Goal: Task Accomplishment & Management: Manage account settings

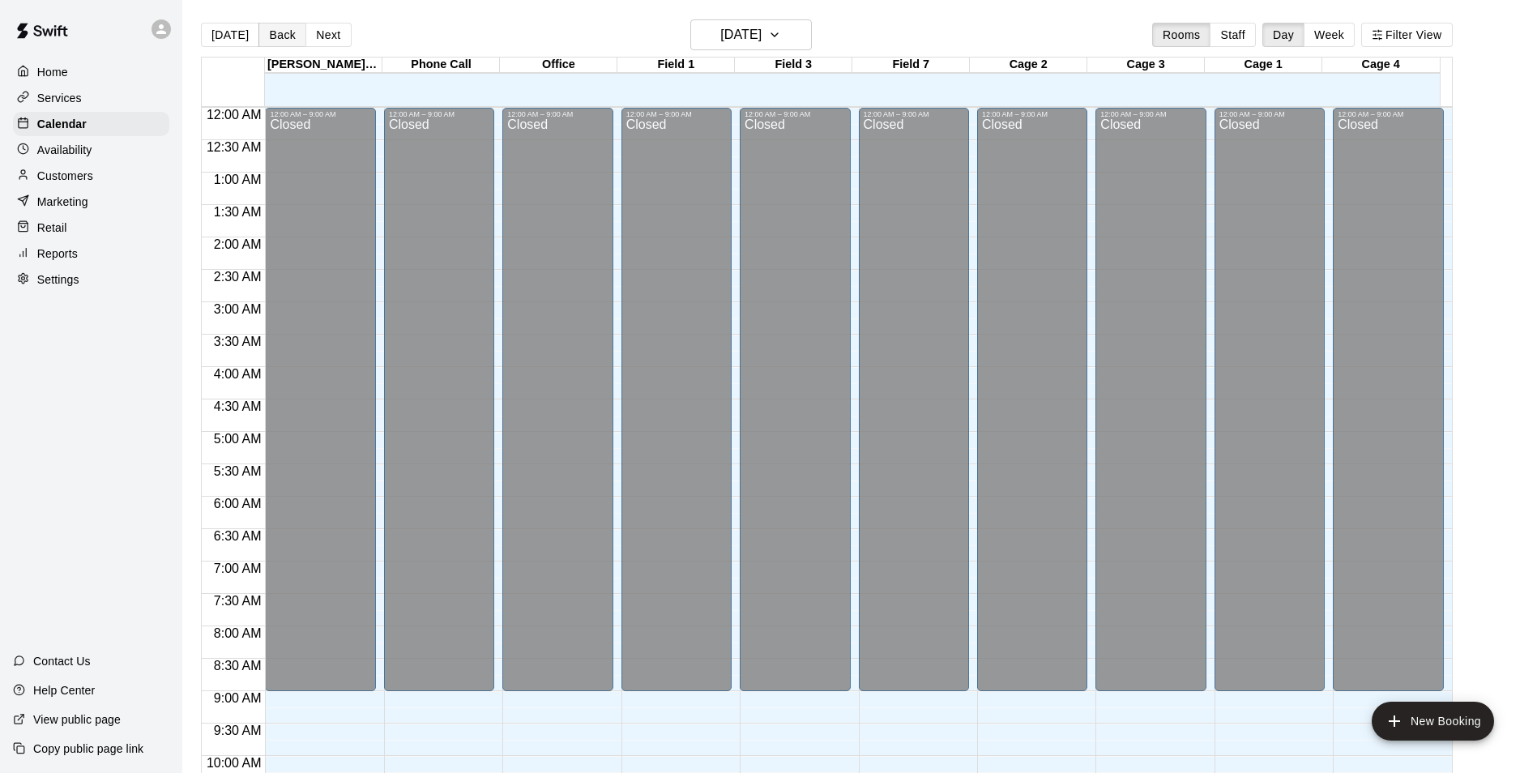
scroll to position [707, 0]
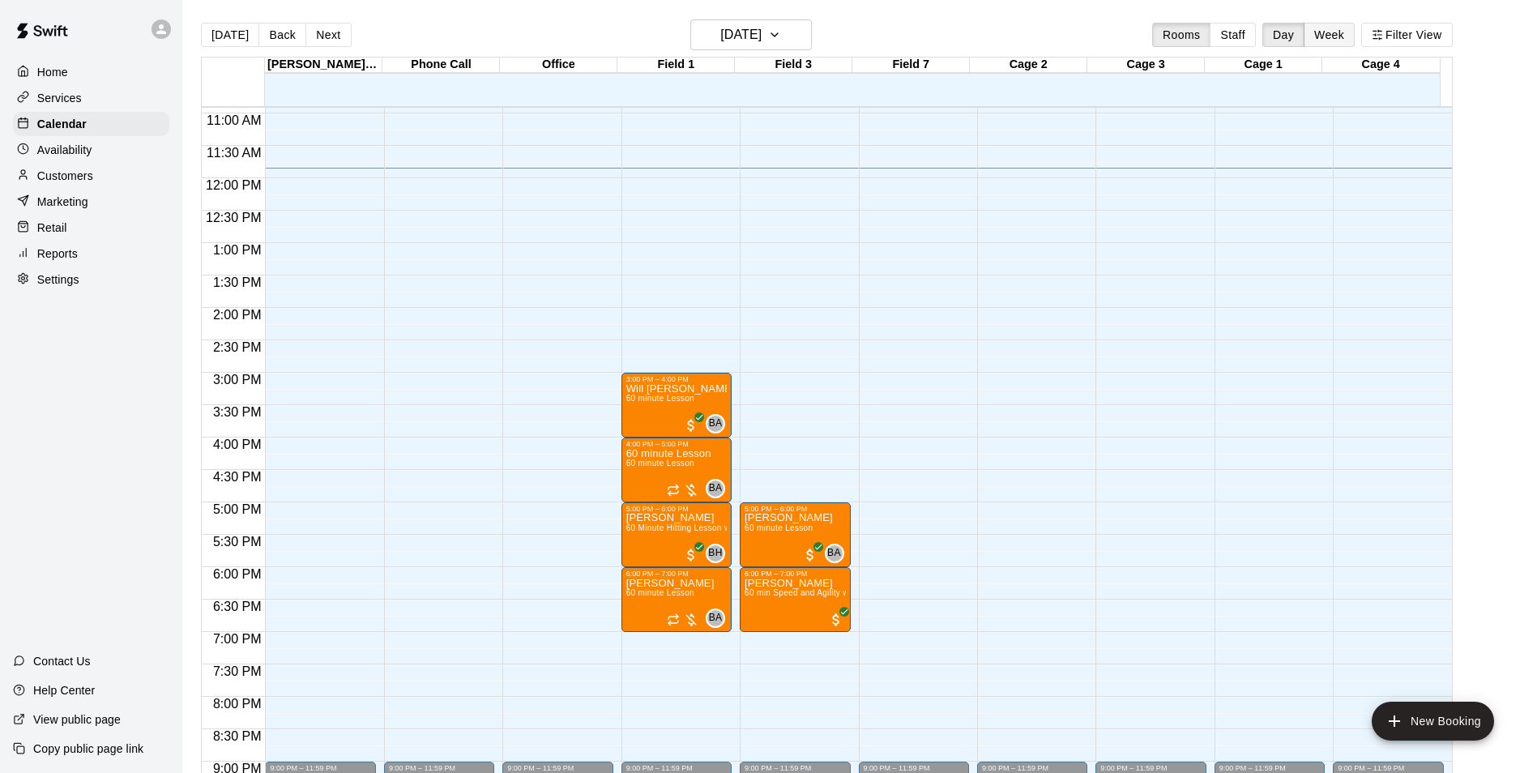
click at [1338, 32] on button "Week" at bounding box center [1329, 35] width 51 height 24
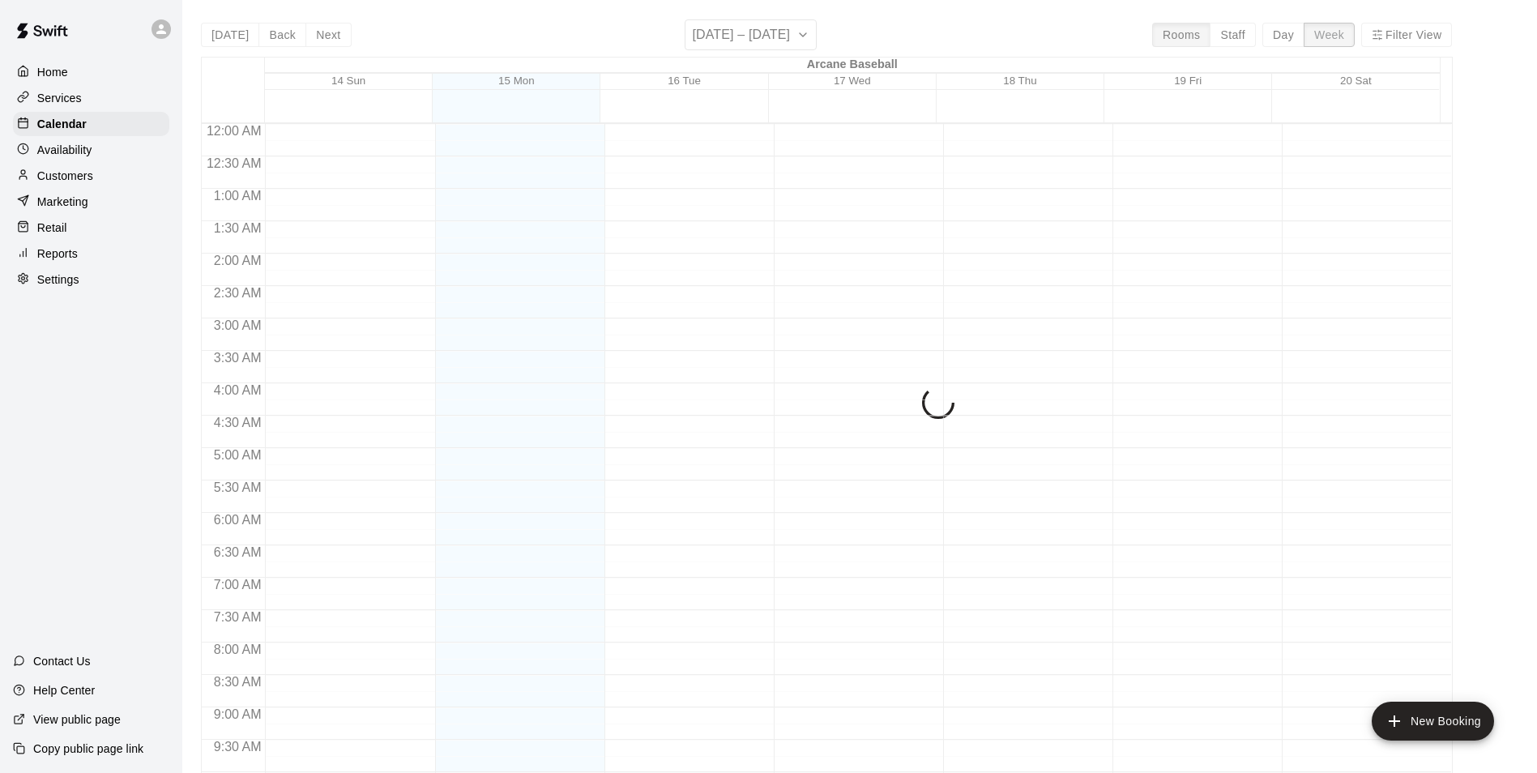
scroll to position [768, 0]
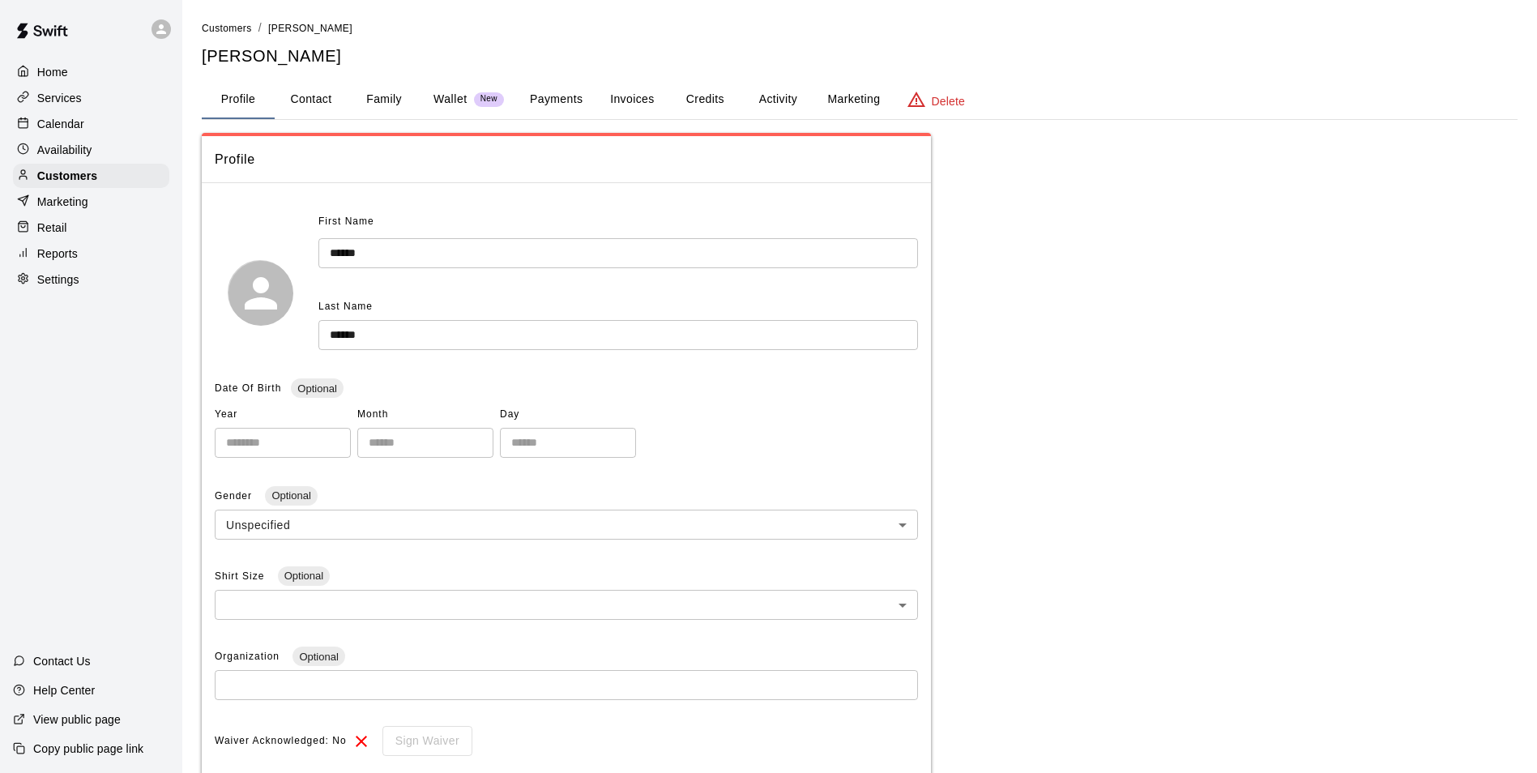
click at [216, 22] on link "Customers" at bounding box center [227, 27] width 50 height 13
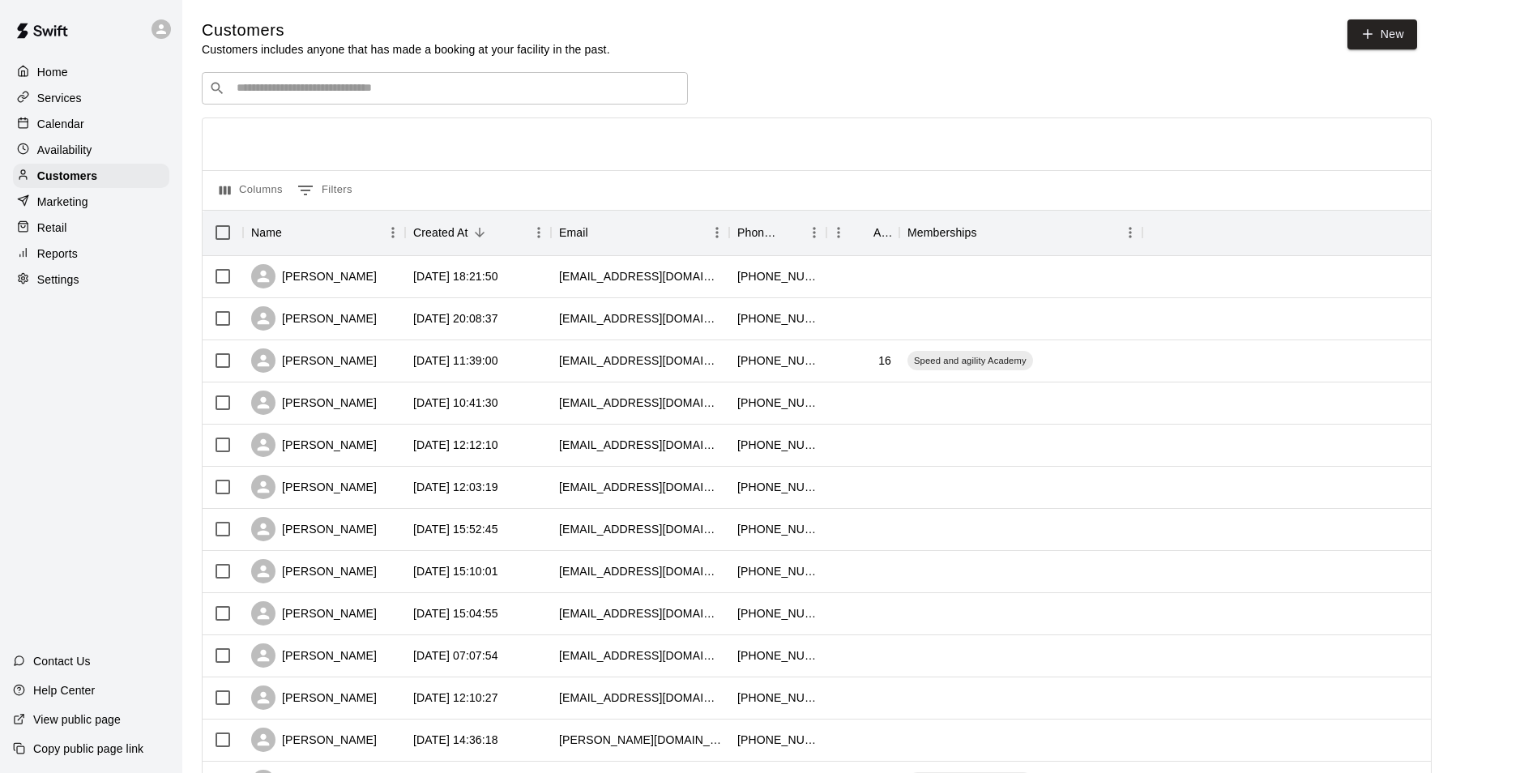
click at [284, 73] on div "Customers Customers includes anyone that has made a booking at your facility in…" at bounding box center [860, 686] width 1316 height 1334
click at [283, 82] on input "Search customers by name or email" at bounding box center [456, 88] width 449 height 16
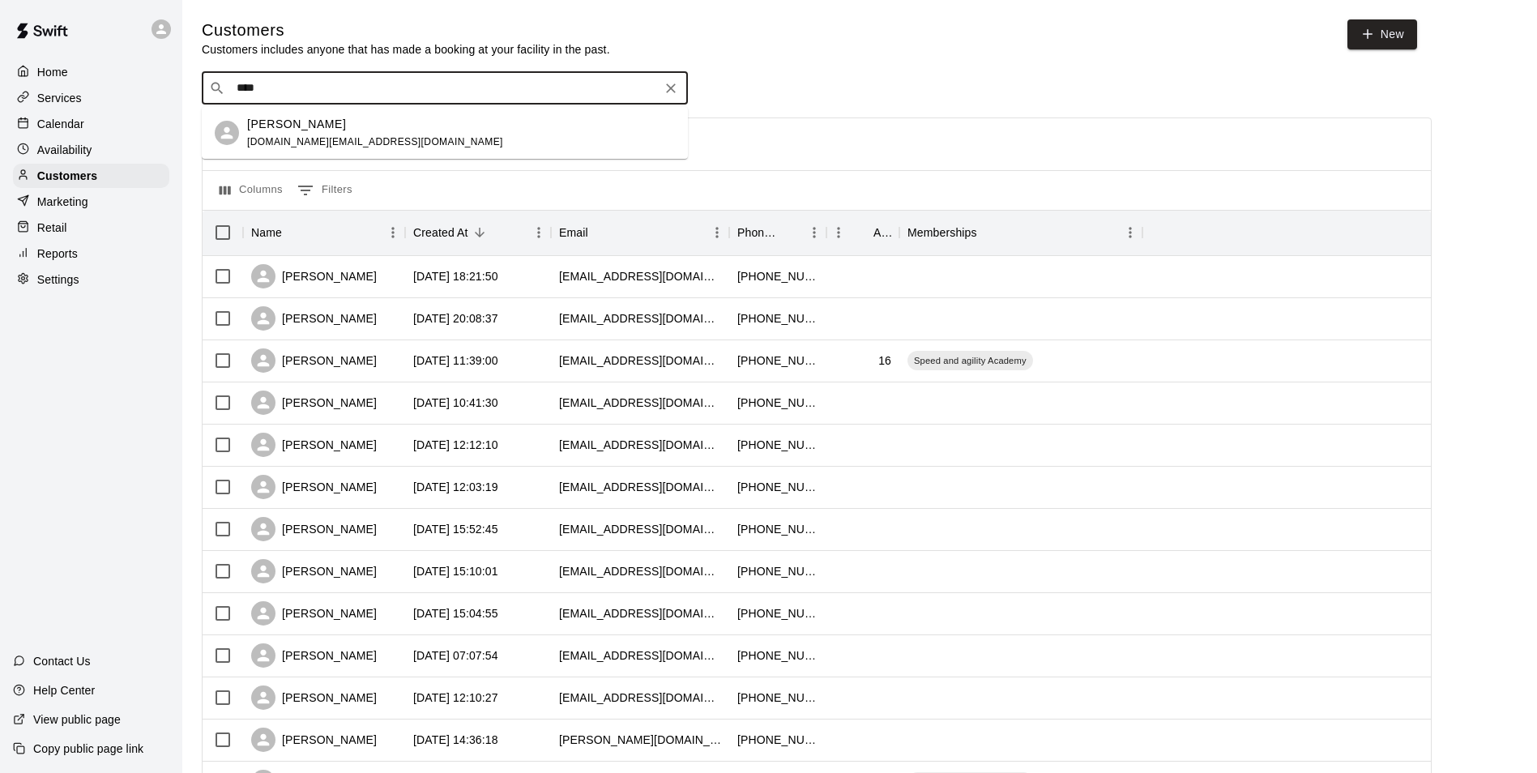
type input "*****"
click at [282, 131] on p "scott boris" at bounding box center [296, 124] width 99 height 17
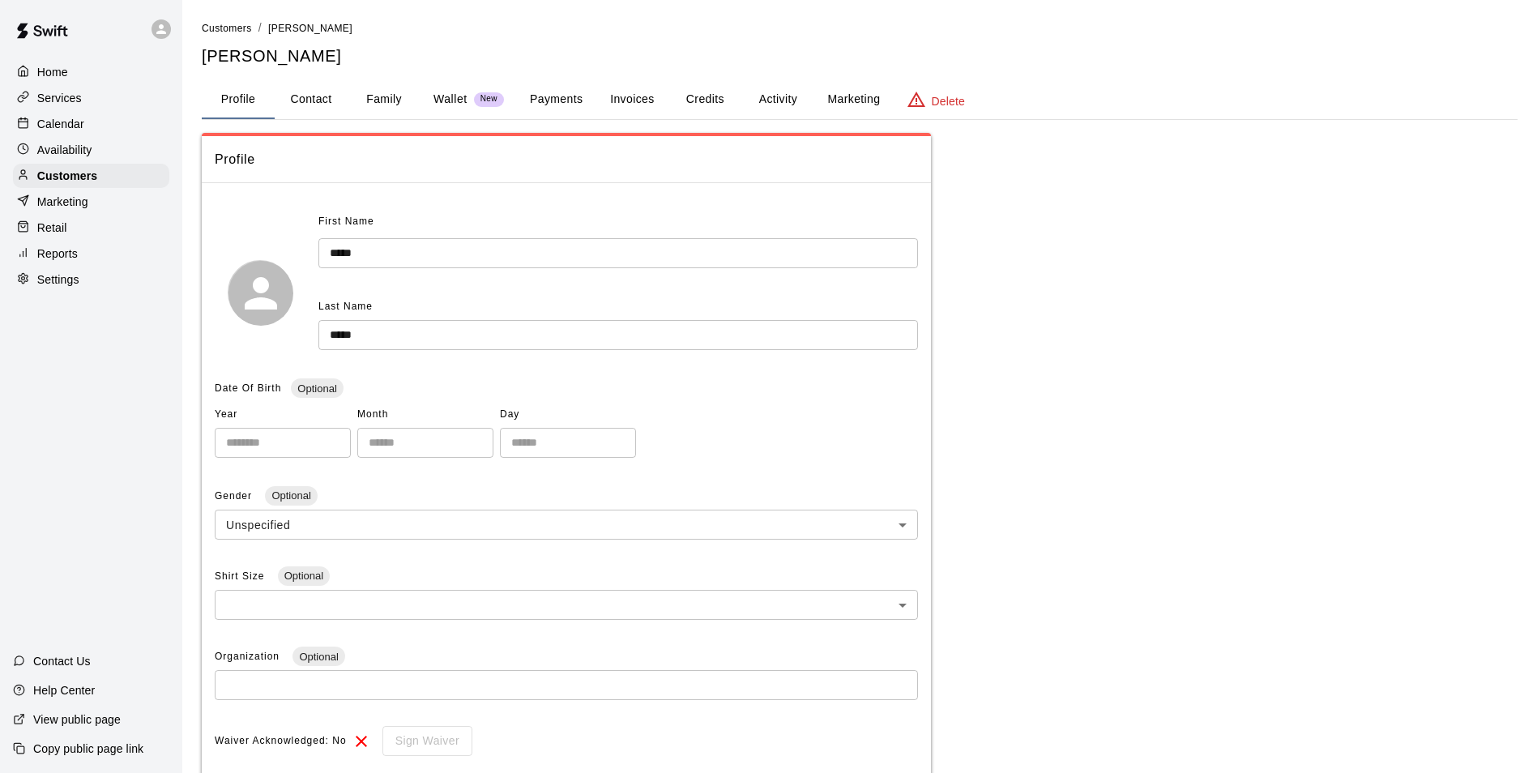
click at [702, 103] on button "Credits" at bounding box center [705, 99] width 73 height 39
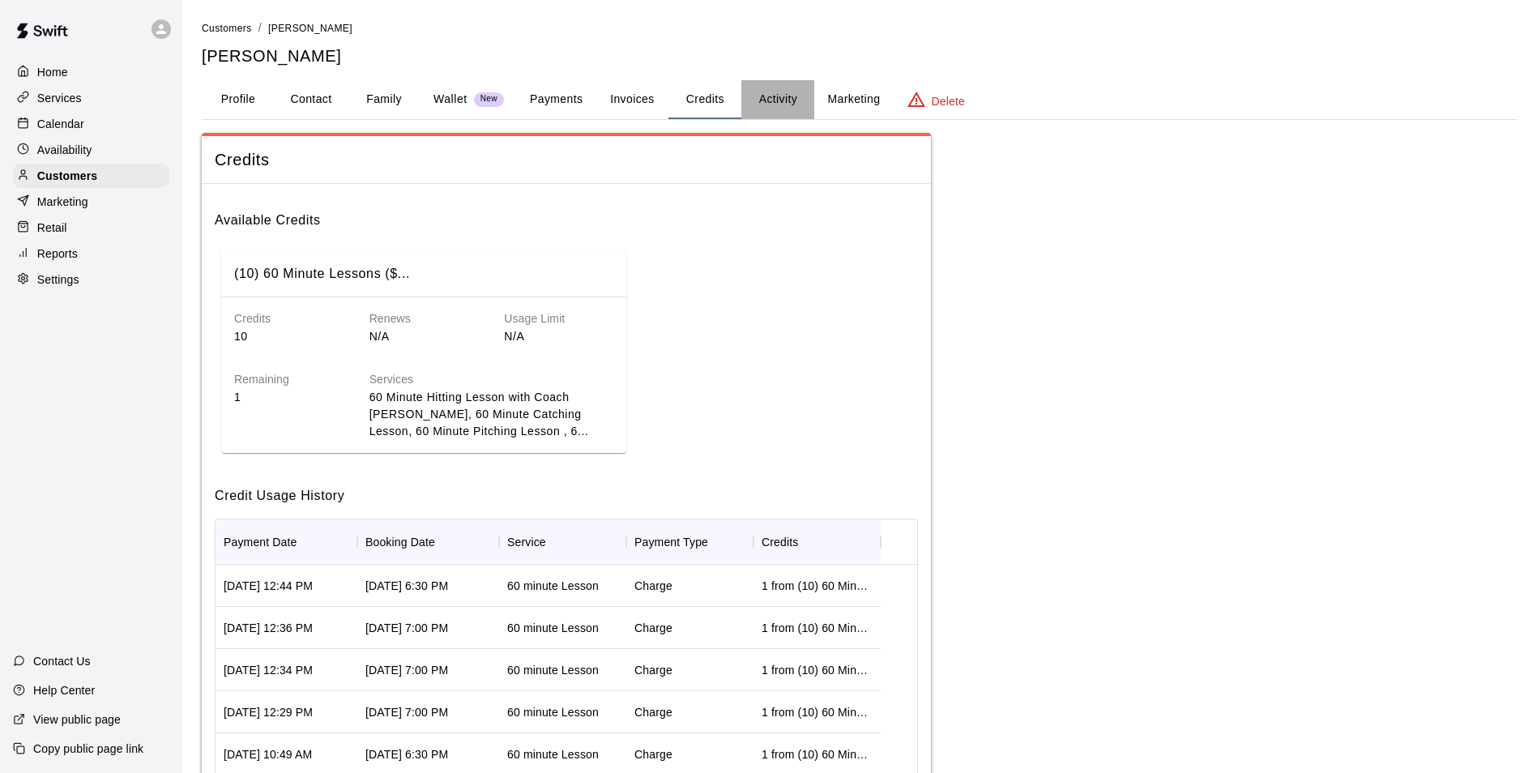
click at [771, 94] on button "Activity" at bounding box center [777, 99] width 73 height 39
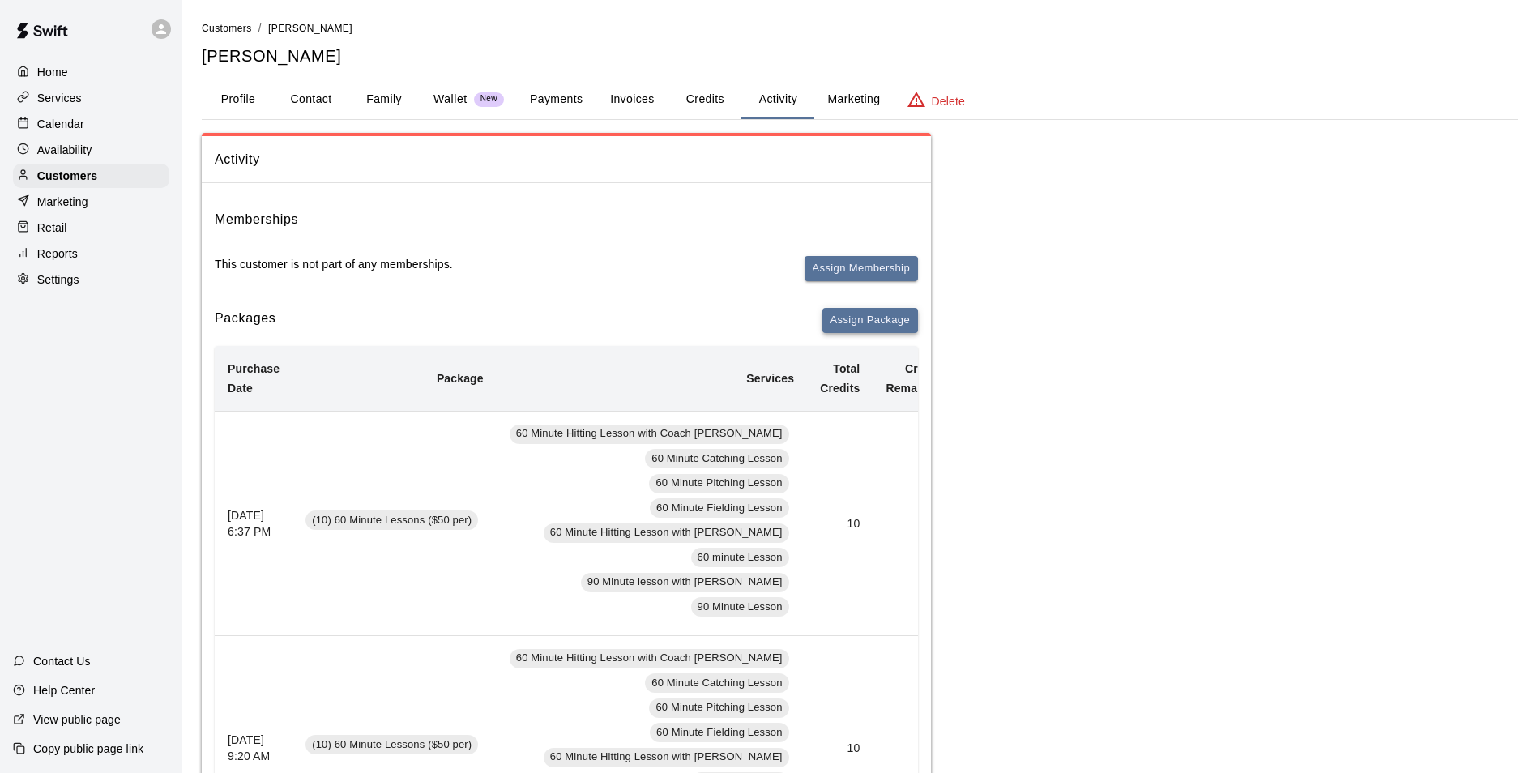
click at [853, 325] on button "Assign Package" at bounding box center [871, 320] width 96 height 25
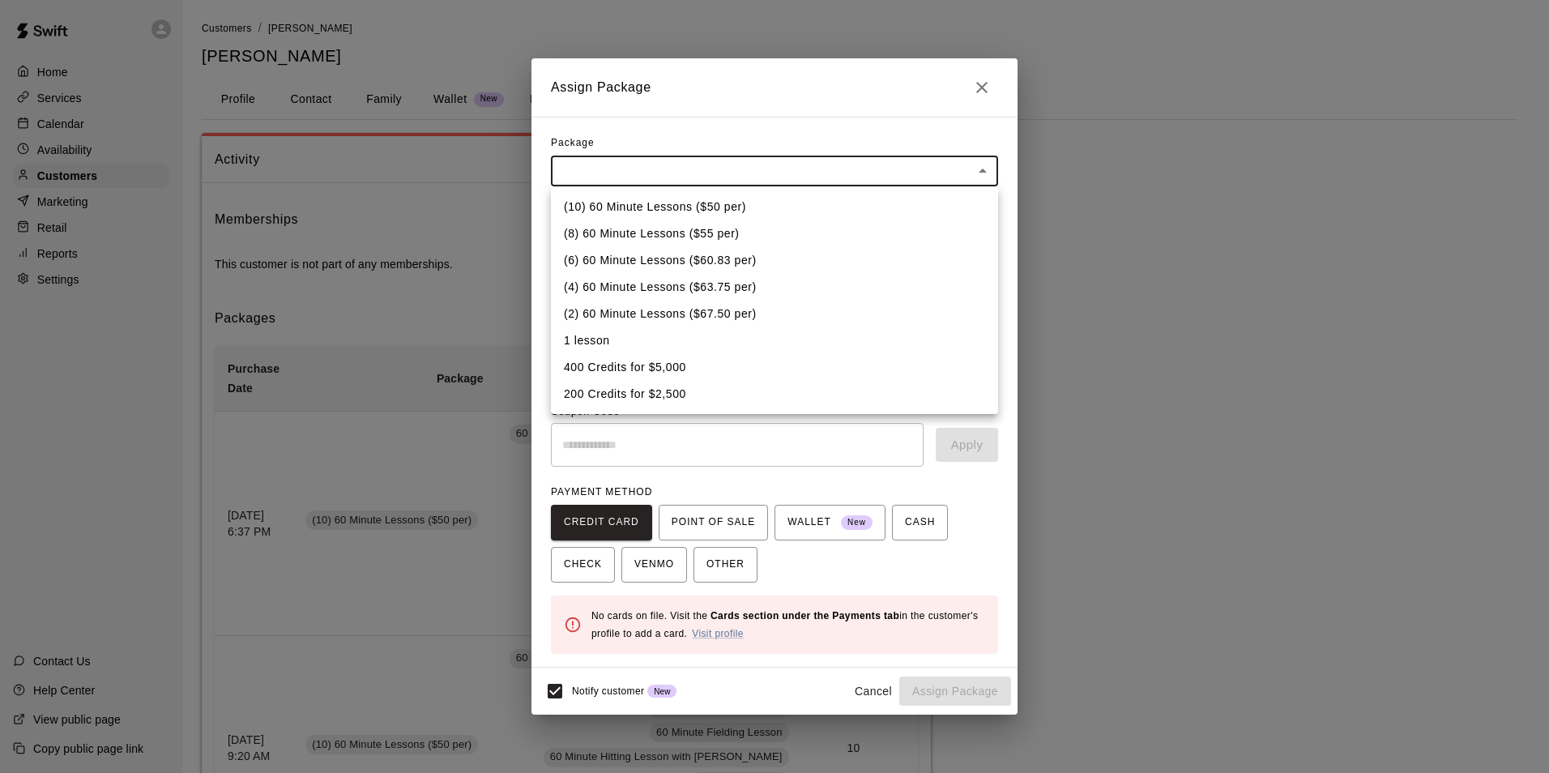
click at [628, 201] on li "(10) 60 Minute Lessons ($50 per)" at bounding box center [774, 207] width 447 height 27
type input "**********"
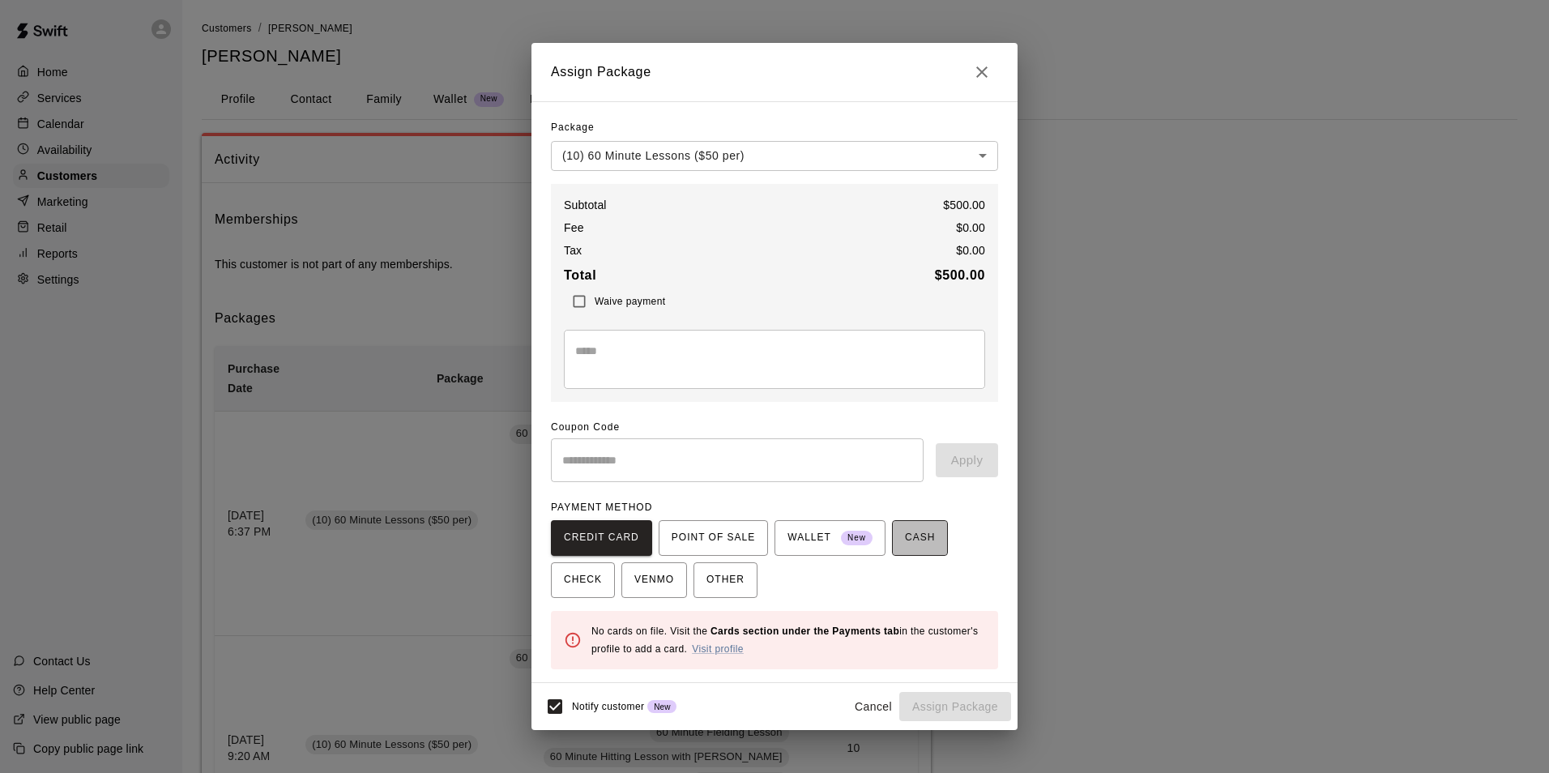
click at [905, 534] on span "CASH" at bounding box center [920, 538] width 30 height 26
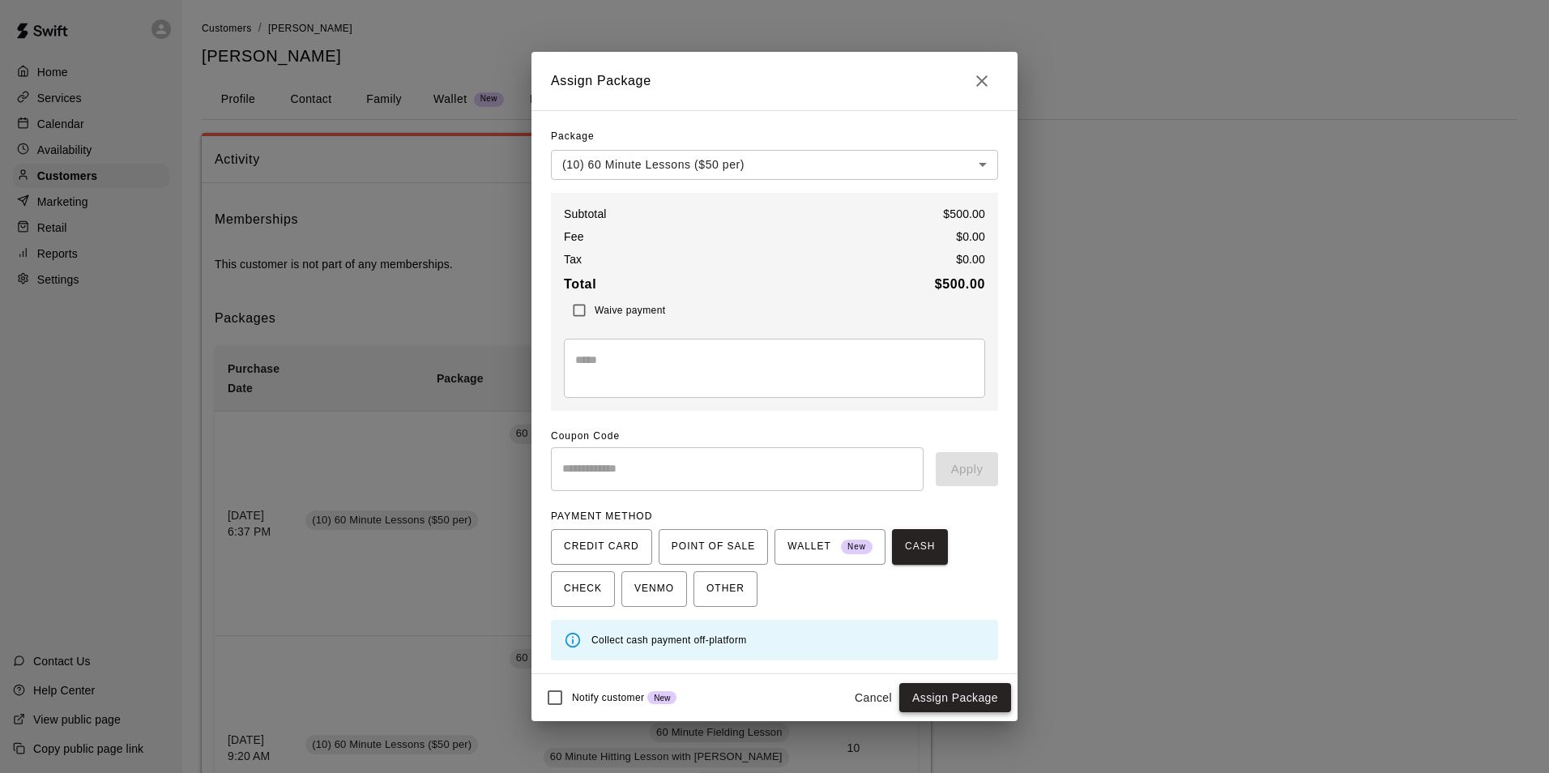
drag, startPoint x: 964, startPoint y: 698, endPoint x: 952, endPoint y: 704, distance: 13.1
click at [963, 699] on button "Assign Package" at bounding box center [956, 698] width 112 height 30
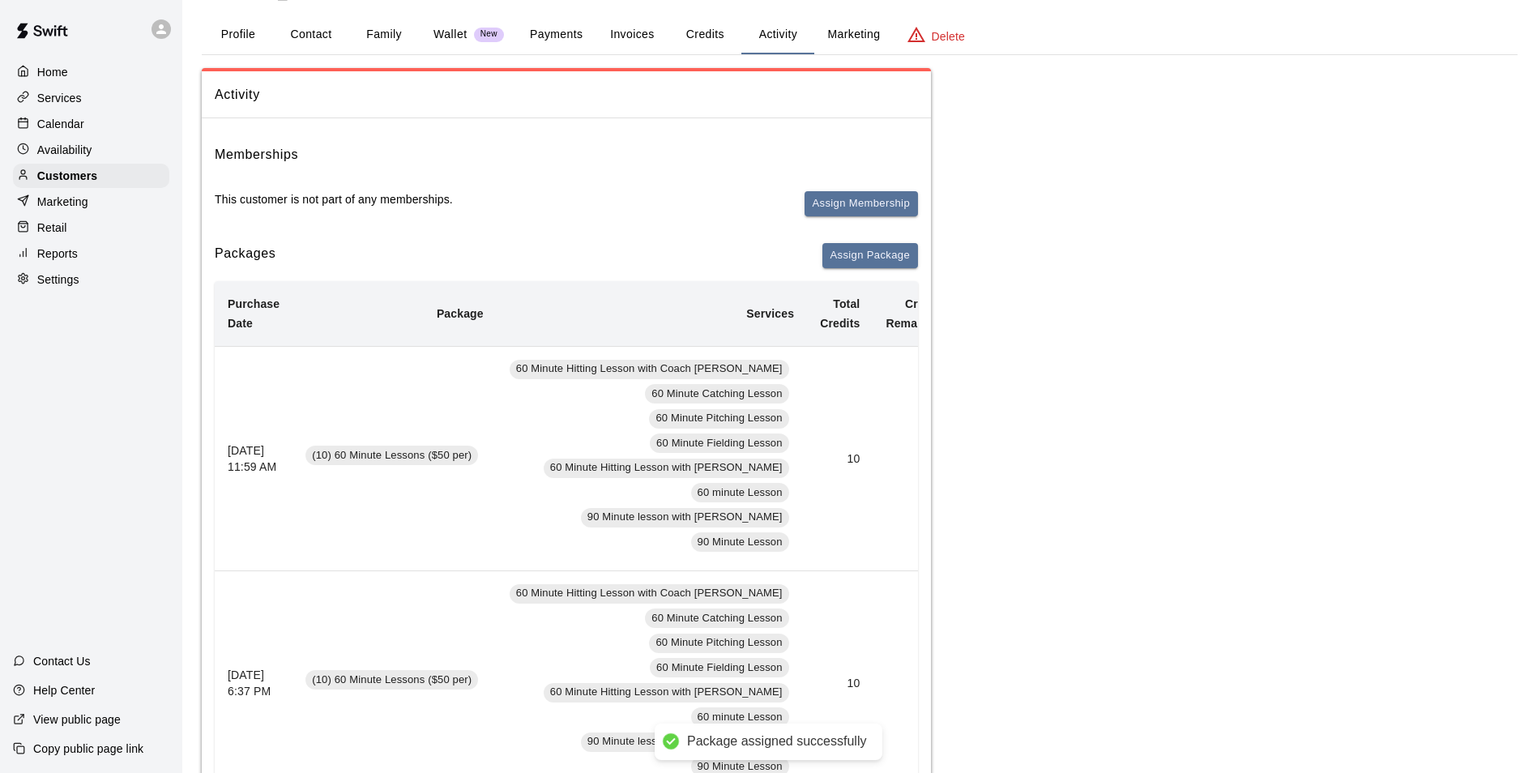
scroll to position [162, 0]
